Goal: Information Seeking & Learning: Learn about a topic

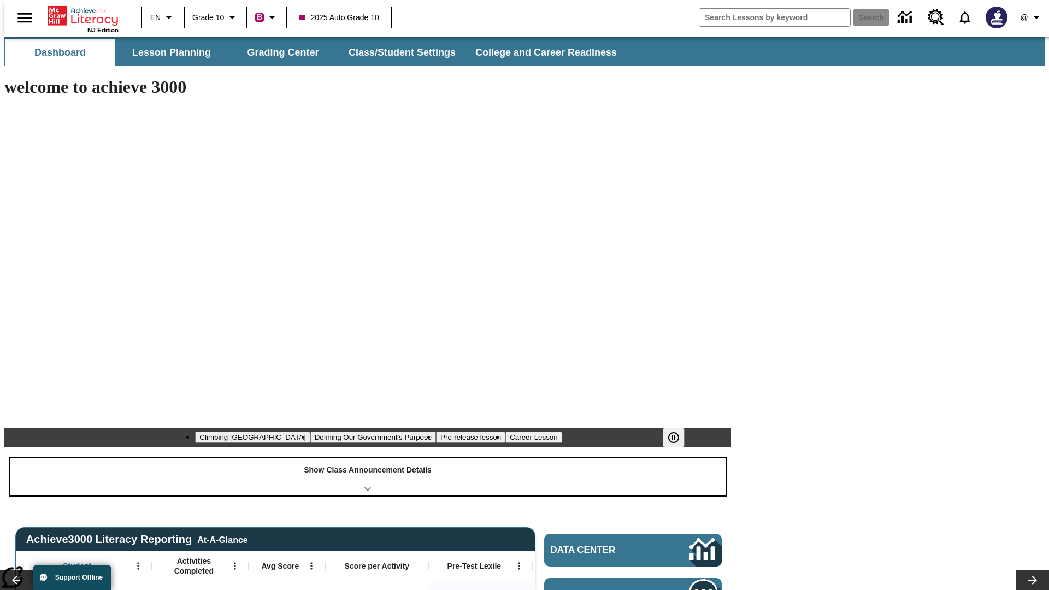
click at [368, 458] on div "Show Class Announcement Details" at bounding box center [368, 477] width 716 height 38
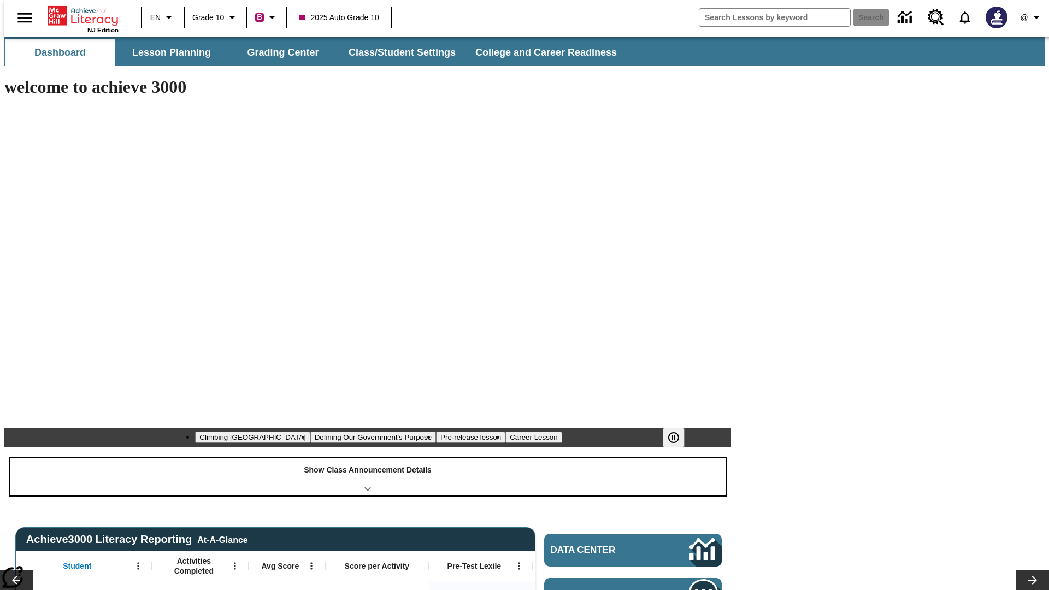
click at [368, 458] on div "Show Class Announcement Details" at bounding box center [368, 477] width 716 height 38
